Goal: Task Accomplishment & Management: Use online tool/utility

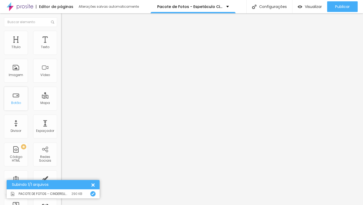
click at [18, 102] on div "Botão" at bounding box center [16, 103] width 10 height 4
click at [17, 97] on div "Botão" at bounding box center [16, 98] width 24 height 24
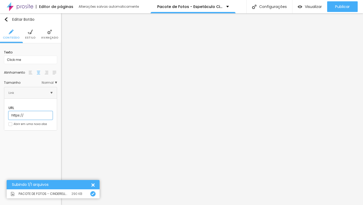
click at [23, 111] on input "https://" at bounding box center [30, 115] width 44 height 8
paste input "[DOMAIN_NAME][URL]"
type input "[URL][DOMAIN_NAME]"
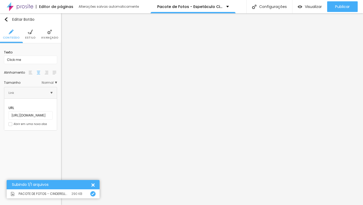
click at [55, 135] on div "Editar Botão Conteúdo Estilo Avançado Texto Click me Alinhamento Tamanho Normal…" at bounding box center [30, 108] width 61 height 191
drag, startPoint x: 23, startPoint y: 59, endPoint x: 3, endPoint y: 59, distance: 20.2
click at [3, 59] on div "Texto Click me Alinhamento [GEOGRAPHIC_DATA] Link URL [URL][DOMAIN_NAME] Abrir …" at bounding box center [30, 88] width 61 height 91
type input "Fale Conosco"
click at [52, 33] on li "Avançado" at bounding box center [49, 34] width 17 height 18
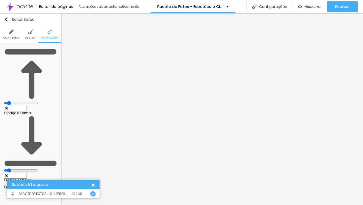
click at [29, 34] on li "Estilo" at bounding box center [30, 34] width 10 height 18
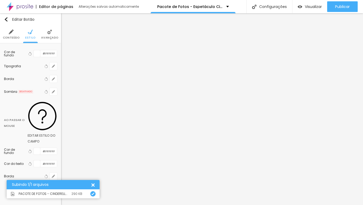
click at [11, 34] on img at bounding box center [11, 31] width 5 height 5
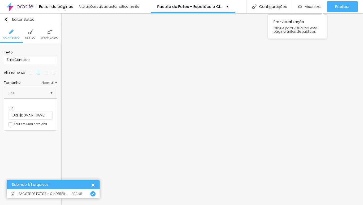
click at [308, 6] on span "Visualizar" at bounding box center [313, 7] width 17 height 4
click at [6, 19] on img "button" at bounding box center [6, 19] width 4 height 4
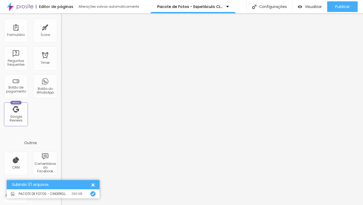
scroll to position [154, 0]
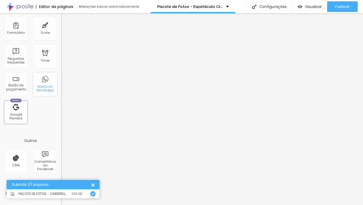
click at [40, 81] on div "Botão do WhatsApp" at bounding box center [45, 84] width 24 height 24
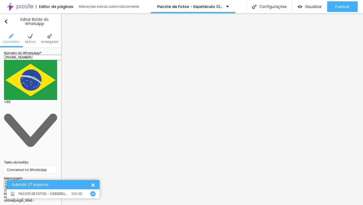
scroll to position [0, 0]
drag, startPoint x: 54, startPoint y: 60, endPoint x: 25, endPoint y: 62, distance: 28.1
click at [25, 60] on input "[PHONE_NUMBER]" at bounding box center [36, 57] width 64 height 5
type input "5"
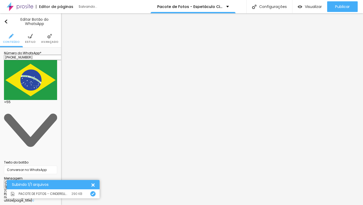
type input "[PHONE_NUMBER]"
click at [49, 160] on div "Texto do botão" at bounding box center [30, 162] width 53 height 5
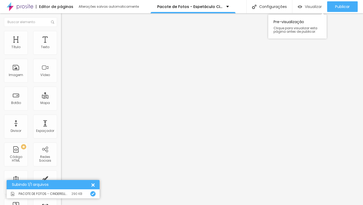
click at [306, 7] on span "Visualizar" at bounding box center [313, 7] width 17 height 4
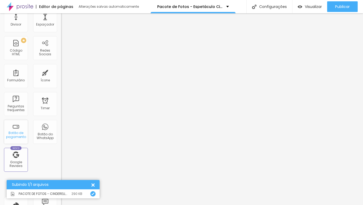
scroll to position [106, 0]
click at [308, 7] on span "Visualizar" at bounding box center [313, 7] width 17 height 4
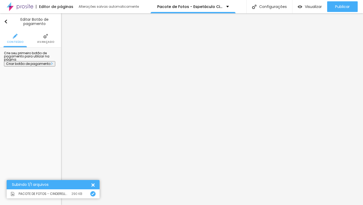
scroll to position [0, 0]
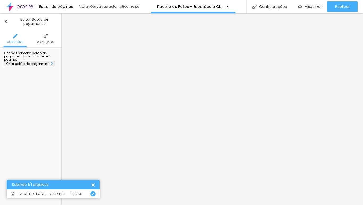
type input "EU QUERO"
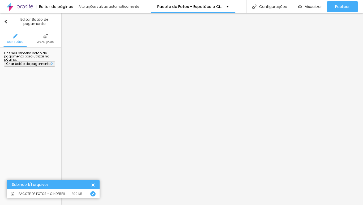
drag, startPoint x: 175, startPoint y: 46, endPoint x: 150, endPoint y: 45, distance: 25.5
type input "R$ 1.370,00"
type textarea "PACOTE 5 - 20 FOTOS DIGITAIS + ÁLBUM LIVRO 20X20CM"
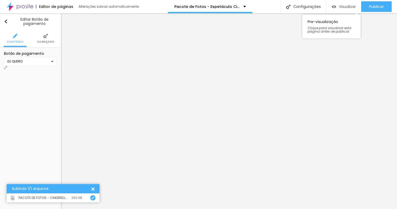
click at [346, 6] on span "Visualizar" at bounding box center [347, 7] width 17 height 4
click at [6, 21] on img "button" at bounding box center [6, 21] width 4 height 4
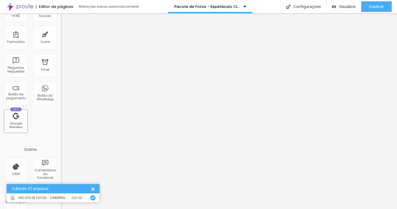
scroll to position [149, 0]
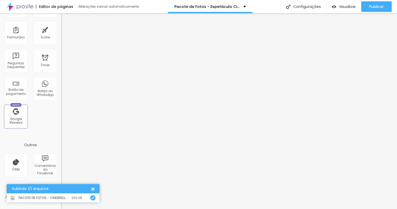
click at [91, 189] on div at bounding box center [92, 189] width 6 height 6
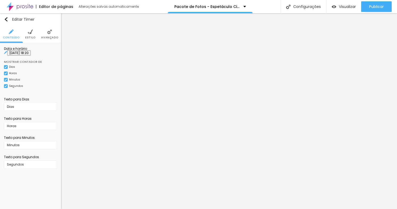
scroll to position [0, 0]
click at [31, 56] on input "[DATE] 18:20" at bounding box center [19, 52] width 24 height 5
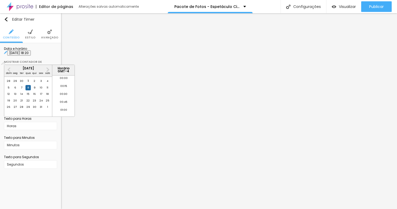
scroll to position [564, 0]
click at [47, 69] on span "Next Month" at bounding box center [47, 70] width 0 height 6
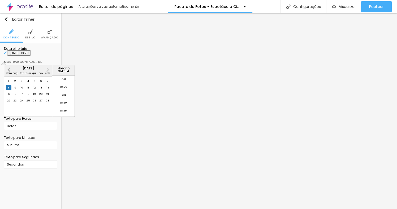
click at [10, 71] on span "Previous Month" at bounding box center [10, 70] width 0 height 6
click at [10, 70] on span "Previous Month" at bounding box center [10, 70] width 0 height 6
click at [8, 71] on button "Previous Month" at bounding box center [9, 70] width 8 height 8
click at [28, 103] on div "19" at bounding box center [27, 100] width 5 height 5
type input "[DATE] 18:20"
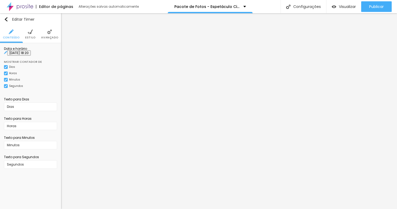
click at [60, 52] on div "Data e horário [DATE] 18:20 Mostrar contador de [PERSON_NAME] Minutos Segundos …" at bounding box center [30, 109] width 61 height 132
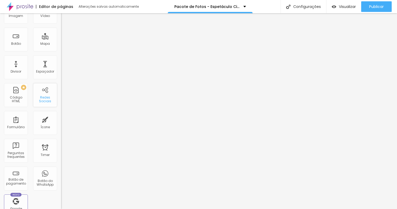
scroll to position [60, 0]
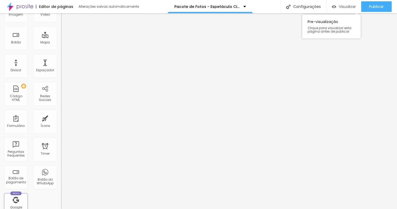
click at [348, 9] on span "Visualizar" at bounding box center [347, 7] width 17 height 4
